Goal: Information Seeking & Learning: Find specific fact

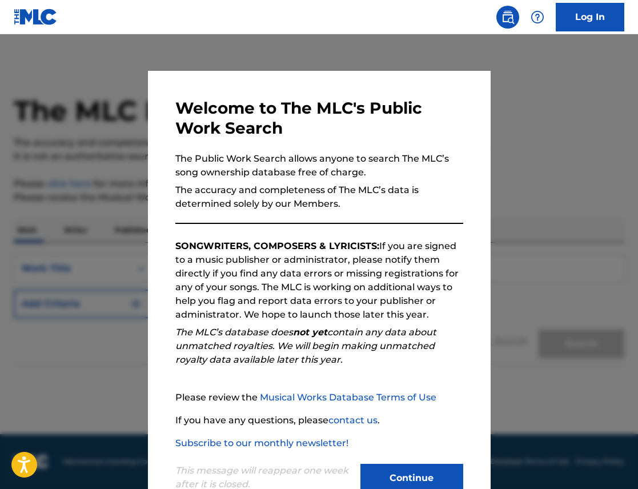
click at [412, 480] on button "Continue" at bounding box center [411, 478] width 103 height 29
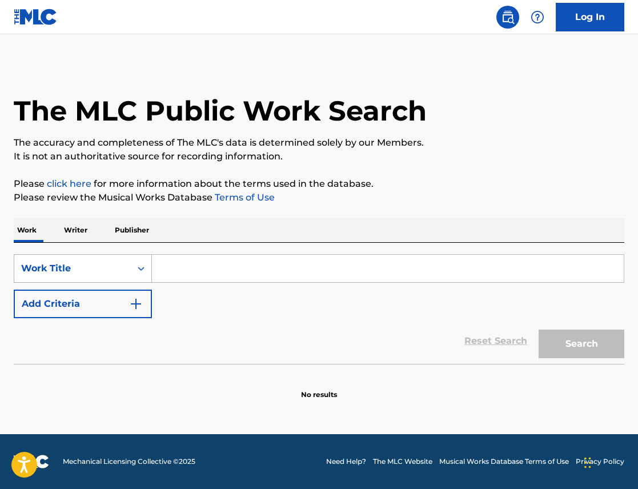
click at [91, 267] on div "Work Title" at bounding box center [72, 269] width 103 height 14
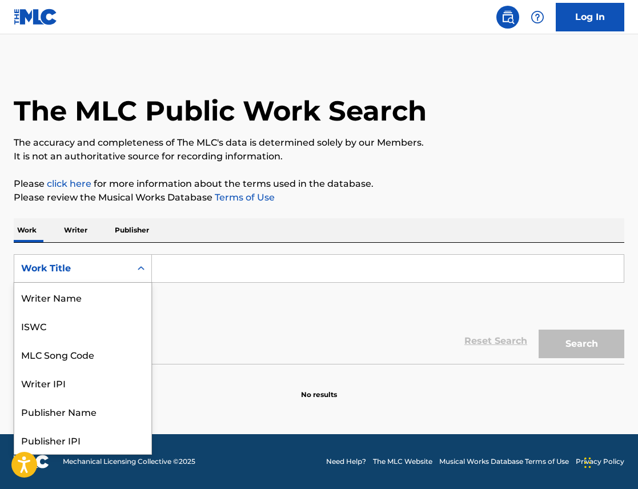
scroll to position [57, 0]
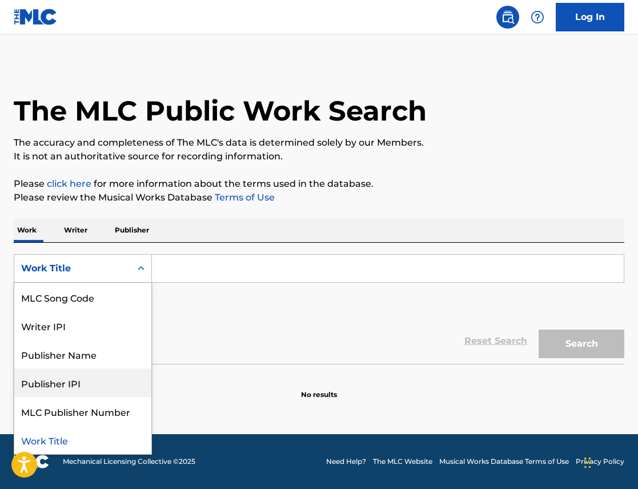
click at [212, 335] on div "Reset Search Search" at bounding box center [319, 341] width 611 height 46
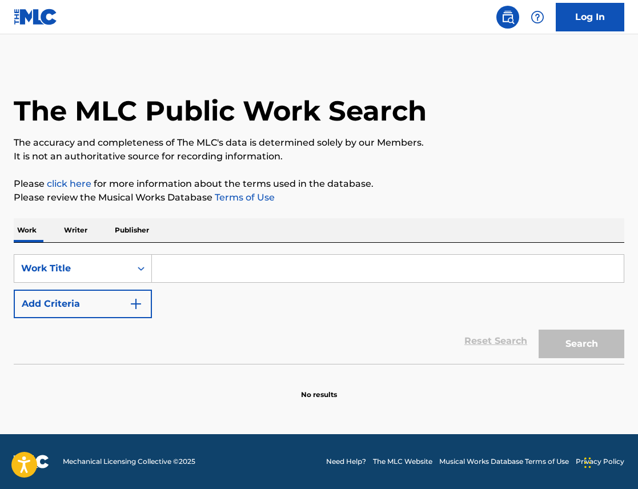
click at [202, 260] on input "Search Form" at bounding box center [388, 268] width 472 height 27
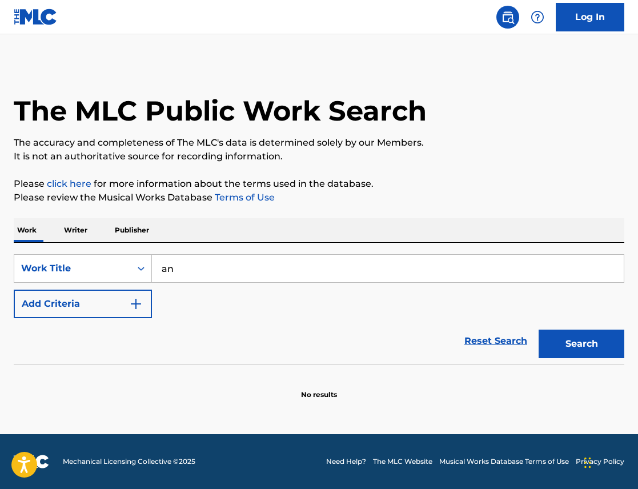
type input "a"
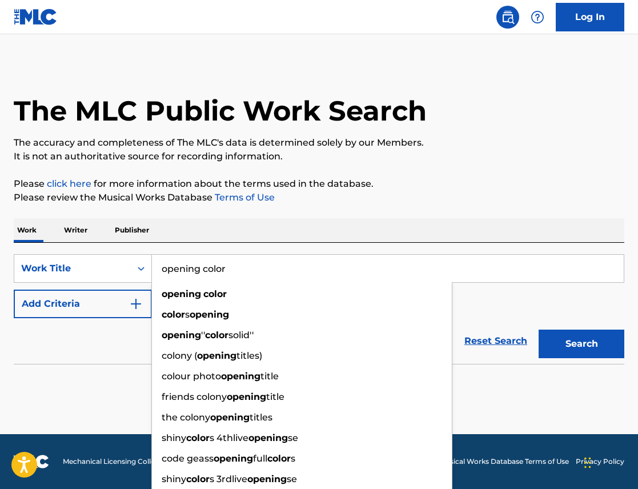
type input "opening colors"
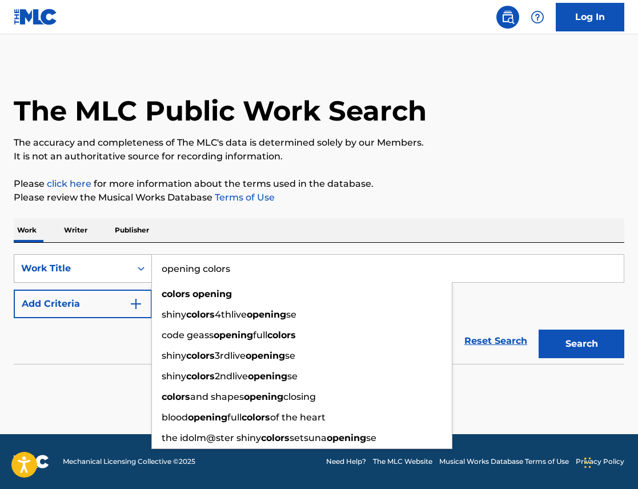
drag, startPoint x: 221, startPoint y: 272, endPoint x: 121, endPoint y: 265, distance: 100.2
click at [121, 265] on div "SearchWithCriteria9c5a976f-d728-4ded-8308-5d595571a699 Work Title opening color…" at bounding box center [319, 268] width 611 height 29
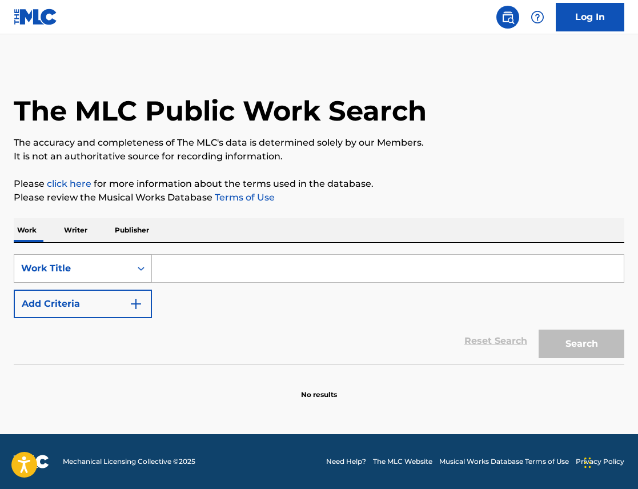
click at [105, 272] on div "Work Title" at bounding box center [72, 269] width 103 height 14
click at [72, 275] on div "Work Title" at bounding box center [72, 269] width 103 height 14
click at [191, 273] on input "Search Form" at bounding box center [388, 268] width 472 height 27
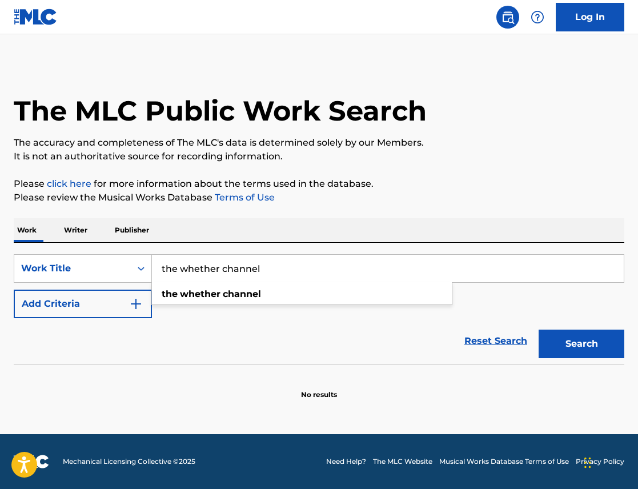
type input "the whether channel"
click at [539, 330] on button "Search" at bounding box center [582, 344] width 86 height 29
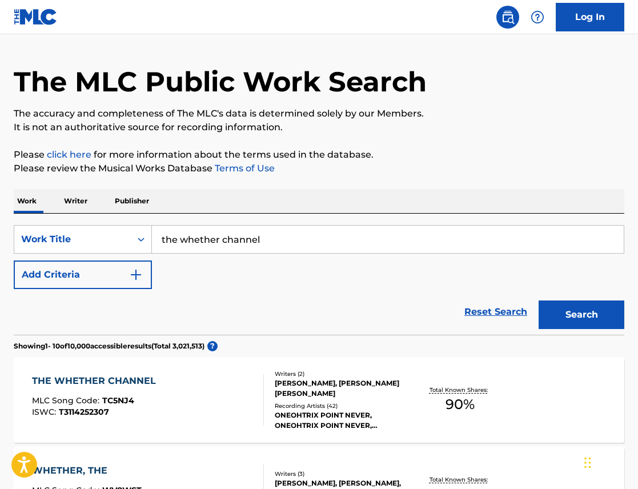
scroll to position [44, 0]
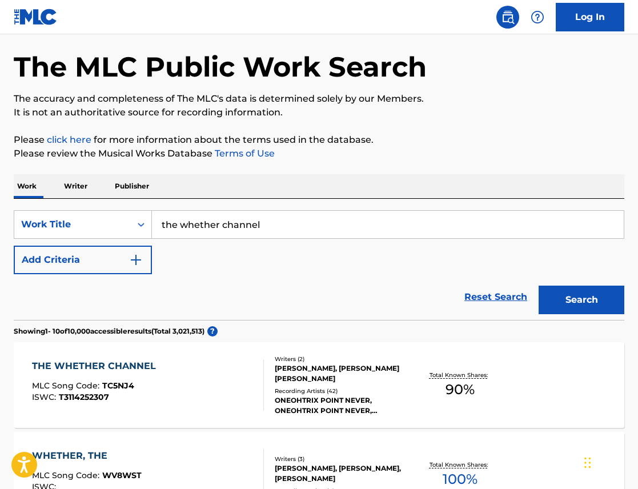
click at [112, 367] on div "THE WHETHER CHANNEL" at bounding box center [97, 366] width 130 height 14
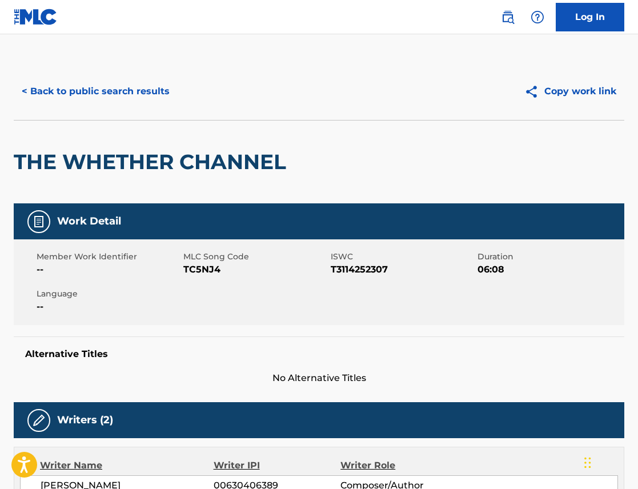
click at [58, 90] on button "< Back to public search results" at bounding box center [96, 91] width 164 height 29
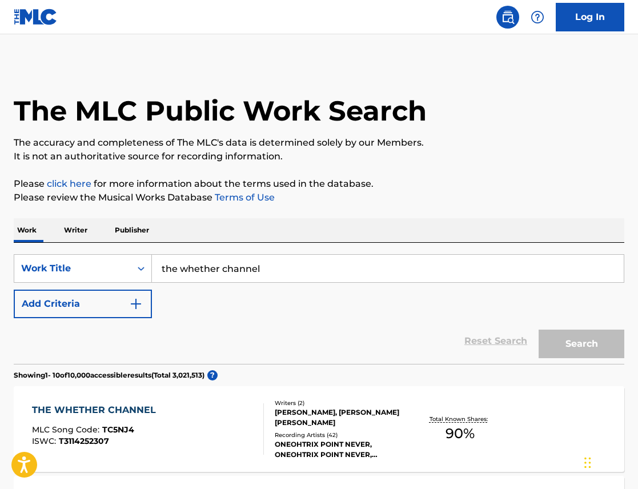
scroll to position [44, 0]
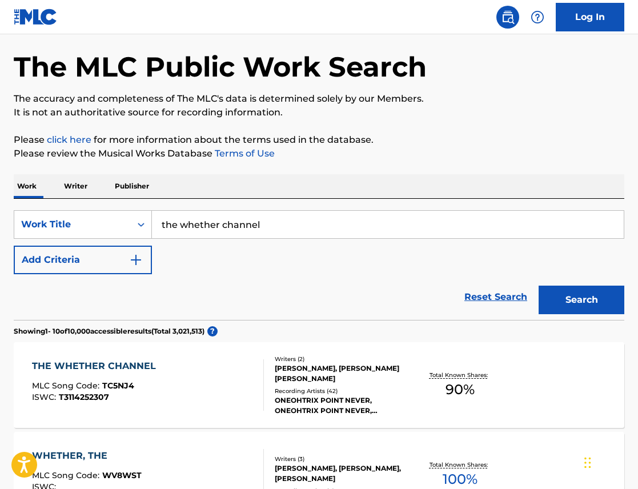
click at [139, 186] on p "Publisher" at bounding box center [131, 186] width 41 height 24
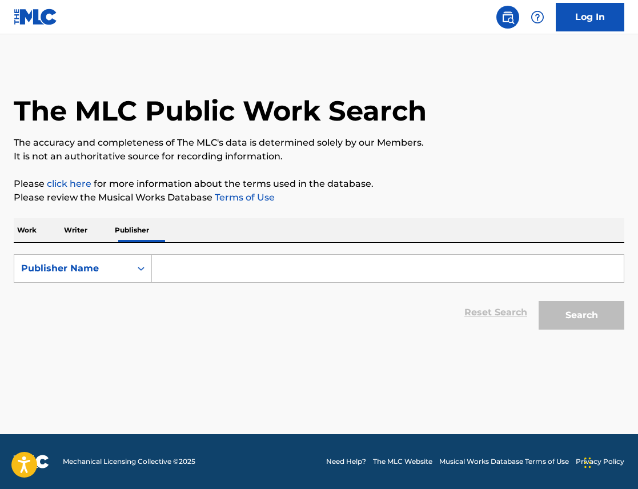
click at [177, 270] on input "Search Form" at bounding box center [388, 268] width 472 height 27
paste input "A3LA Universal Music Publishing"
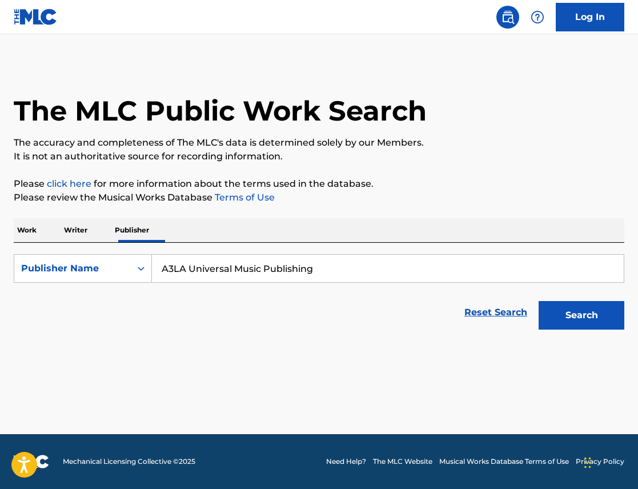
type input "A3LA Universal Music Publishing"
click at [539, 301] on button "Search" at bounding box center [582, 315] width 86 height 29
